Goal: Information Seeking & Learning: Learn about a topic

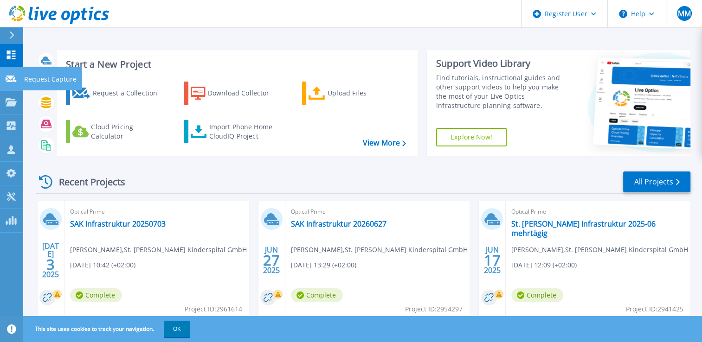
click at [54, 79] on p "Request Capture" at bounding box center [50, 79] width 52 height 24
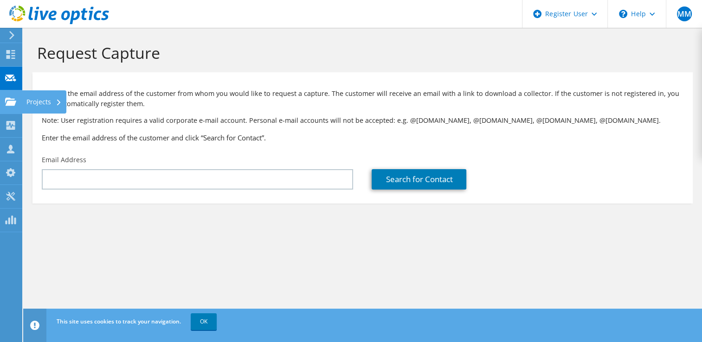
click at [15, 97] on icon at bounding box center [10, 101] width 11 height 9
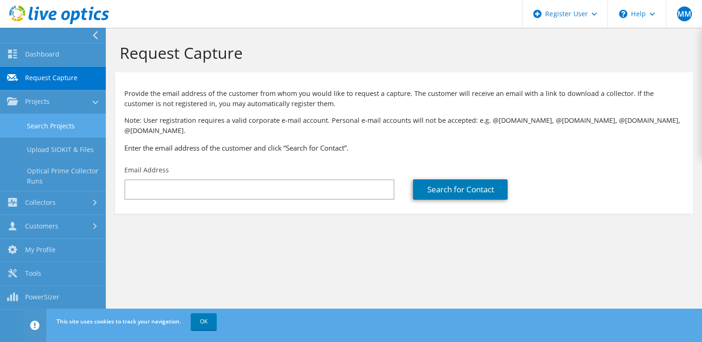
click at [62, 124] on link "Search Projects" at bounding box center [53, 126] width 106 height 24
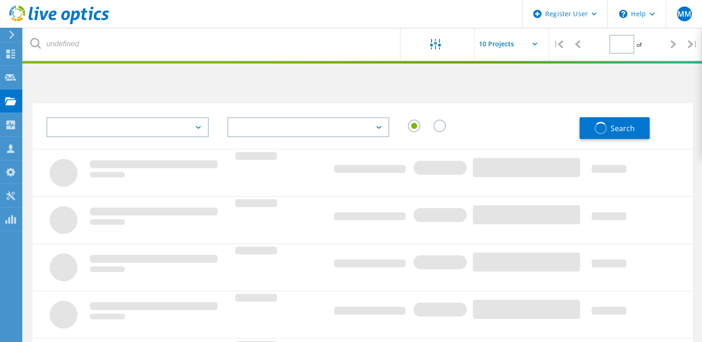
type input "1"
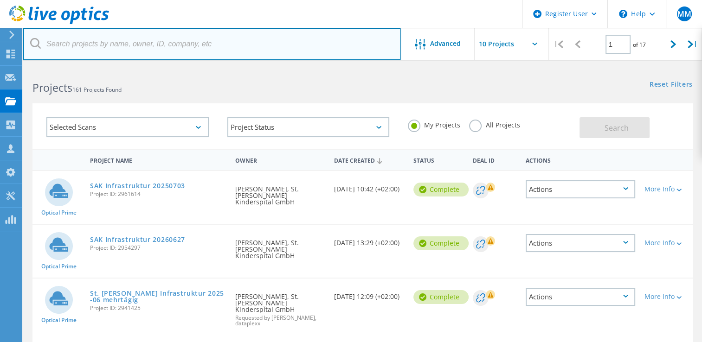
click at [206, 47] on input "text" at bounding box center [211, 44] width 377 height 32
drag, startPoint x: 186, startPoint y: 44, endPoint x: 191, endPoint y: 47, distance: 6.0
click at [187, 44] on input "text" at bounding box center [211, 44] width 377 height 32
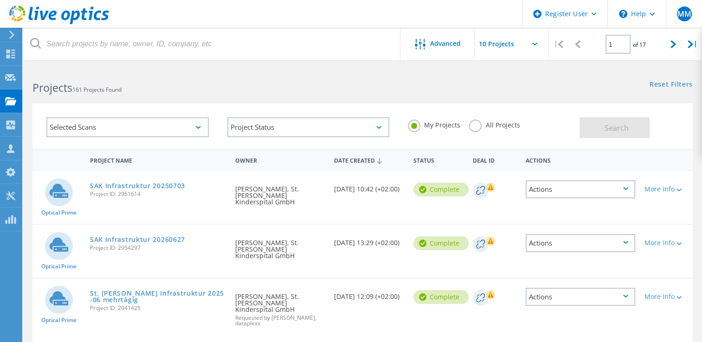
click at [480, 125] on label "All Projects" at bounding box center [494, 124] width 51 height 9
click at [0, 0] on input "All Projects" at bounding box center [0, 0] width 0 height 0
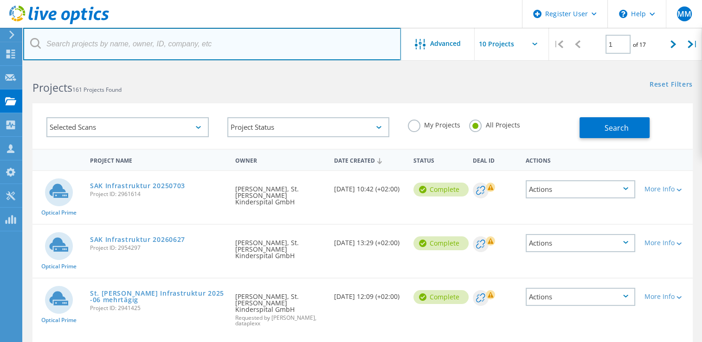
click at [135, 44] on input "text" at bounding box center [211, 44] width 377 height 32
type input "2995901"
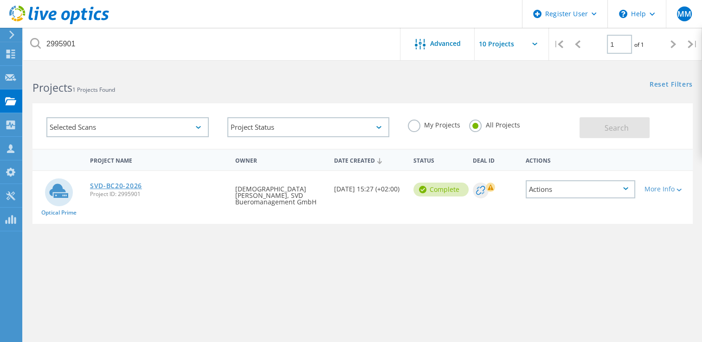
click at [105, 188] on link "SVD-BC20-2026" at bounding box center [116, 186] width 52 height 6
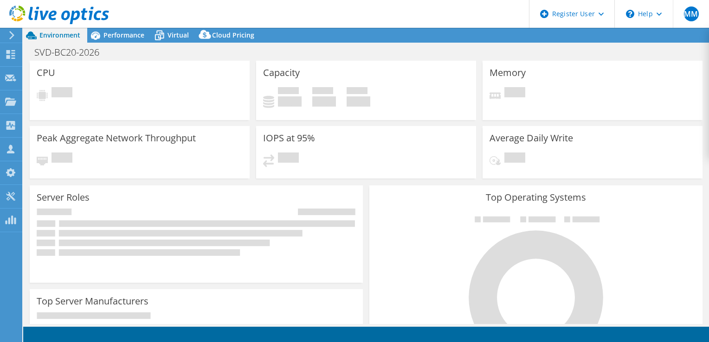
select select "USD"
select select "EUFrankfurt"
select select "EUR"
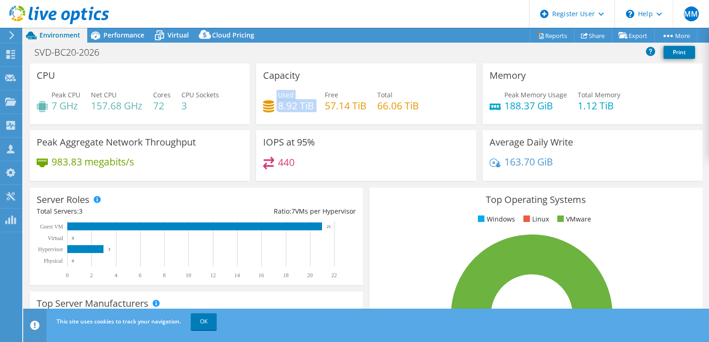
drag, startPoint x: 313, startPoint y: 107, endPoint x: 274, endPoint y: 107, distance: 39.4
click at [274, 107] on div "Used 8.92 TiB Free 57.14 TiB Total 66.06 TiB" at bounding box center [366, 105] width 206 height 30
drag, startPoint x: 274, startPoint y: 107, endPoint x: 324, endPoint y: 107, distance: 50.1
click at [324, 107] on div "Used 8.92 TiB Free 57.14 TiB Total 66.06 TiB" at bounding box center [366, 105] width 206 height 30
drag, startPoint x: 324, startPoint y: 108, endPoint x: 411, endPoint y: 107, distance: 87.2
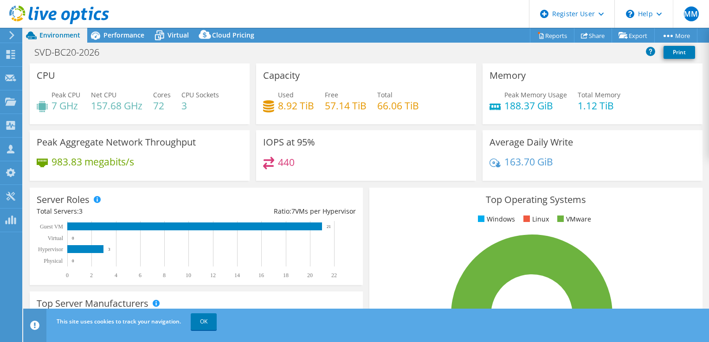
click at [411, 107] on h4 "66.06 TiB" at bounding box center [398, 106] width 42 height 10
drag, startPoint x: 415, startPoint y: 106, endPoint x: 374, endPoint y: 106, distance: 40.3
click at [377, 106] on h4 "66.06 TiB" at bounding box center [398, 106] width 42 height 10
